Goal: Task Accomplishment & Management: Manage account settings

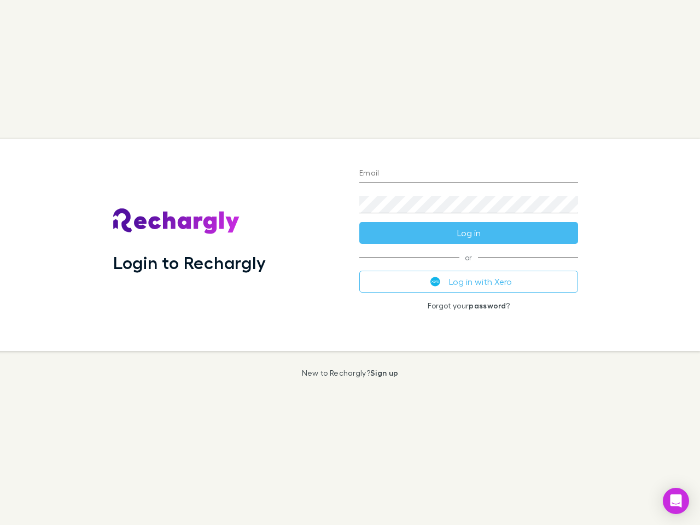
click at [350, 262] on div "Login to Rechargly" at bounding box center [227, 245] width 246 height 212
click at [468, 174] on input "Email" at bounding box center [468, 173] width 219 height 17
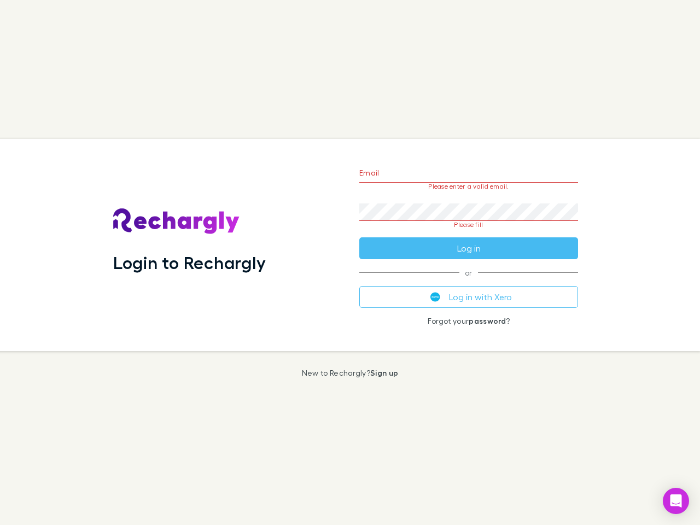
click at [468, 233] on form "Email Please enter a valid email. Password Please fill Log in" at bounding box center [468, 207] width 219 height 103
click at [468, 281] on div "Email Please enter a valid email. Password Please fill Log in or Log in with Xe…" at bounding box center [468, 245] width 236 height 212
click at [676, 501] on icon "Open Intercom Messenger" at bounding box center [675, 500] width 11 height 13
